Goal: Information Seeking & Learning: Find specific fact

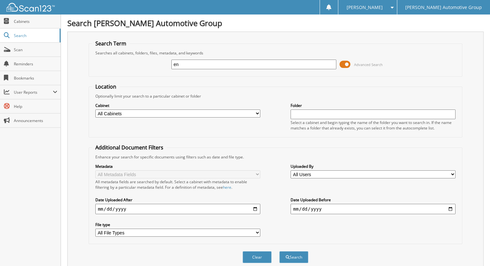
type input "e"
type input "[PERSON_NAME]"
click at [279, 251] on button "Search" at bounding box center [293, 257] width 29 height 12
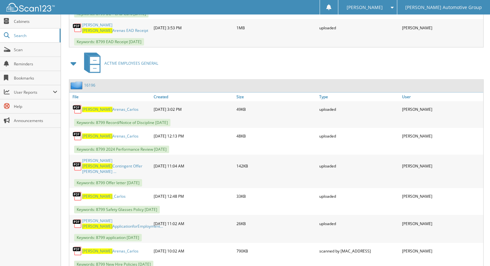
scroll to position [677, 0]
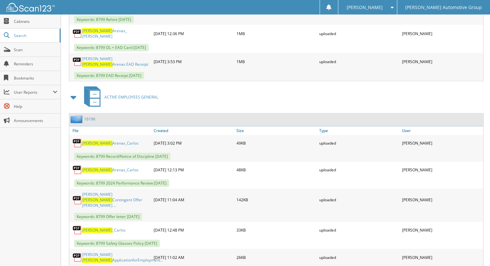
click at [91, 116] on link "16196" at bounding box center [89, 118] width 11 height 5
